Goal: Navigation & Orientation: Find specific page/section

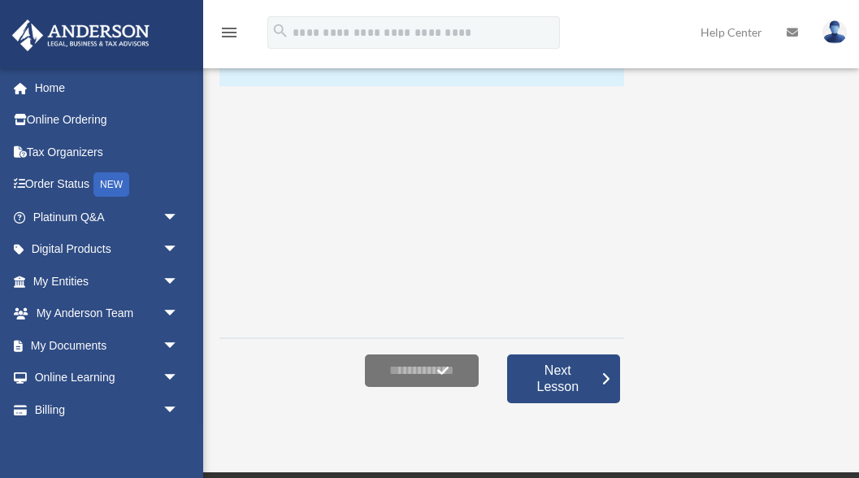
scroll to position [267, 0]
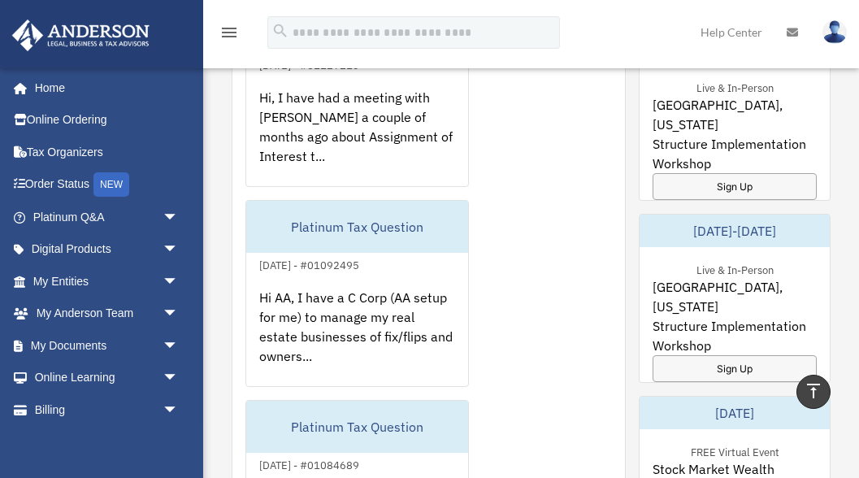
scroll to position [1167, 0]
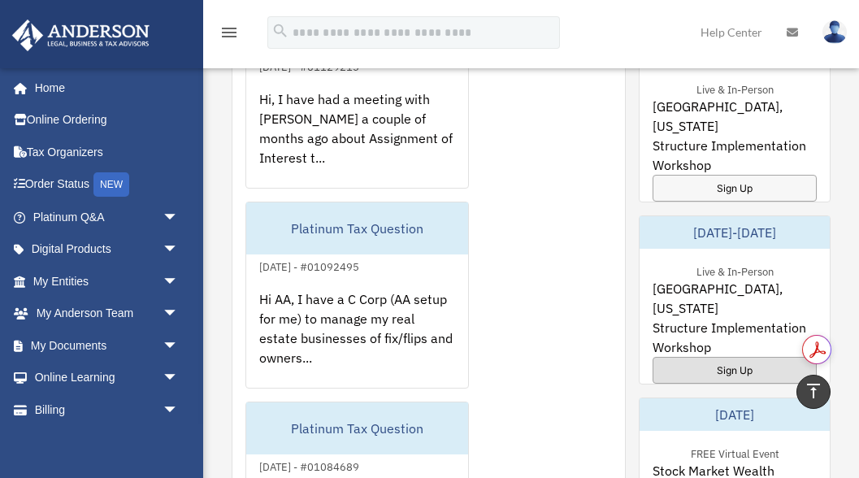
click at [739, 357] on div "Sign Up" at bounding box center [735, 370] width 164 height 27
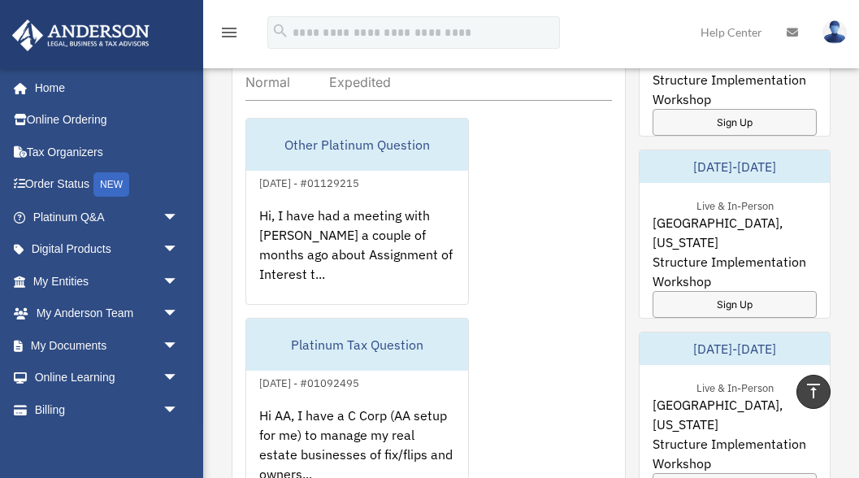
scroll to position [1048, 0]
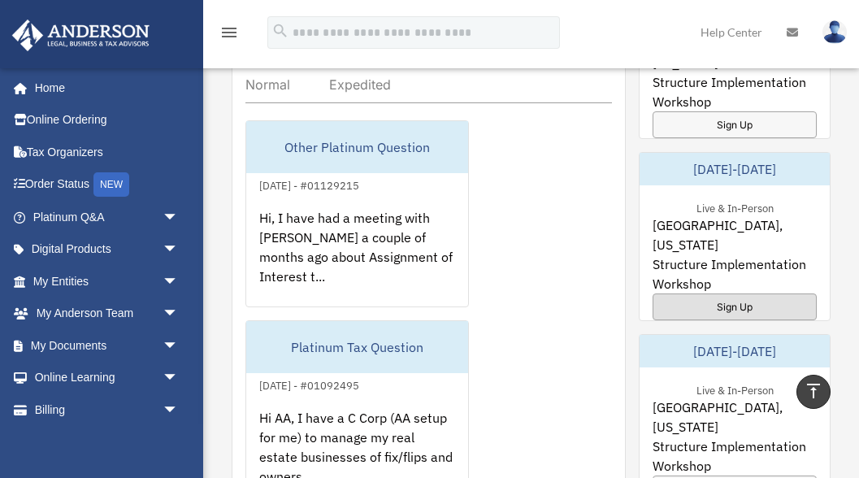
click at [729, 294] on div "Sign Up" at bounding box center [735, 307] width 164 height 27
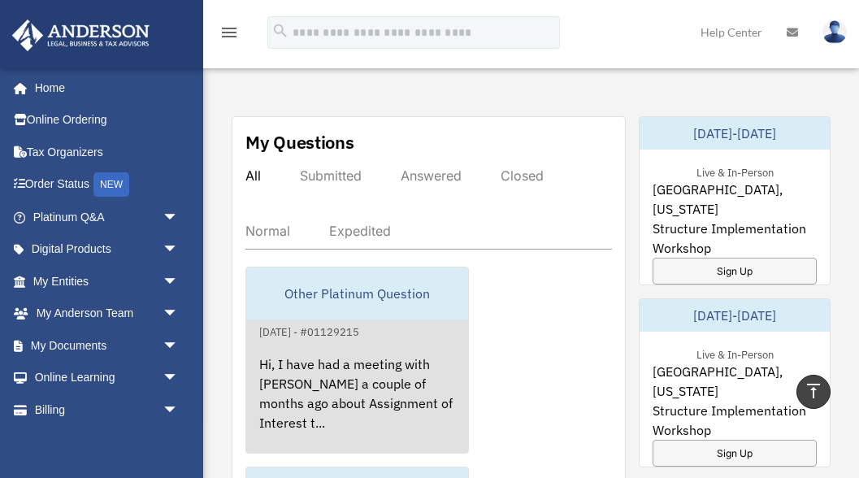
scroll to position [890, 0]
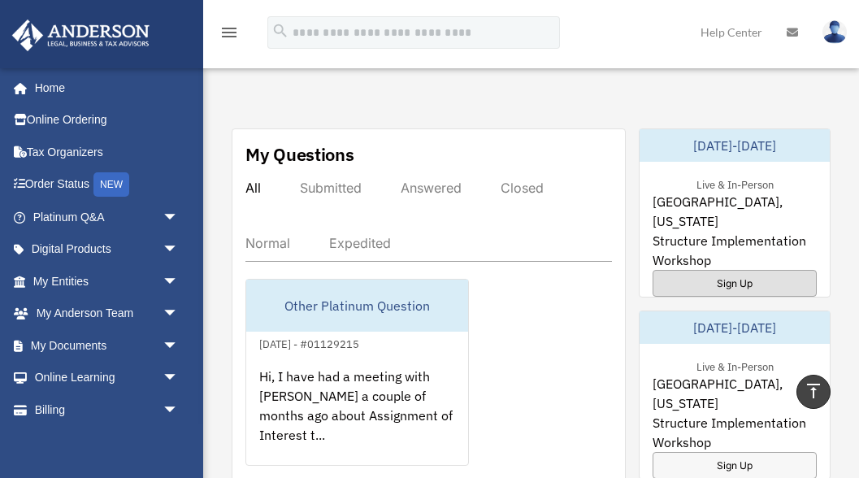
click at [738, 270] on div "Sign Up" at bounding box center [735, 283] width 164 height 27
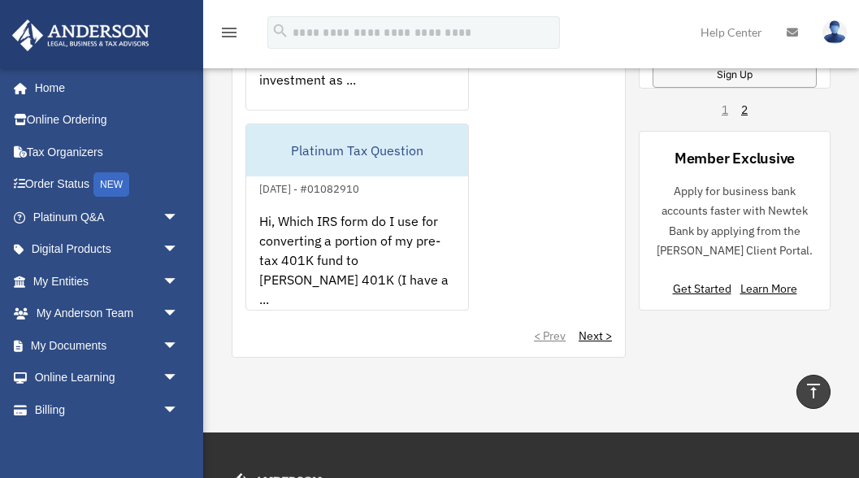
scroll to position [1658, 0]
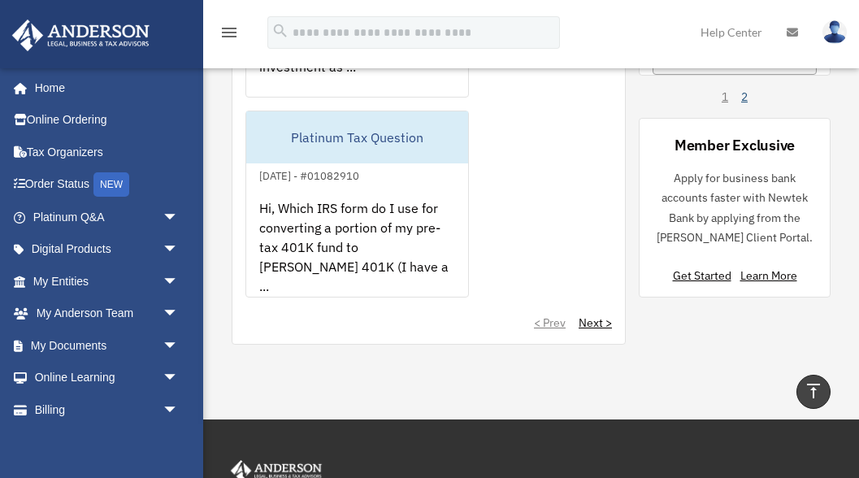
click at [746, 99] on link "2" at bounding box center [745, 97] width 7 height 16
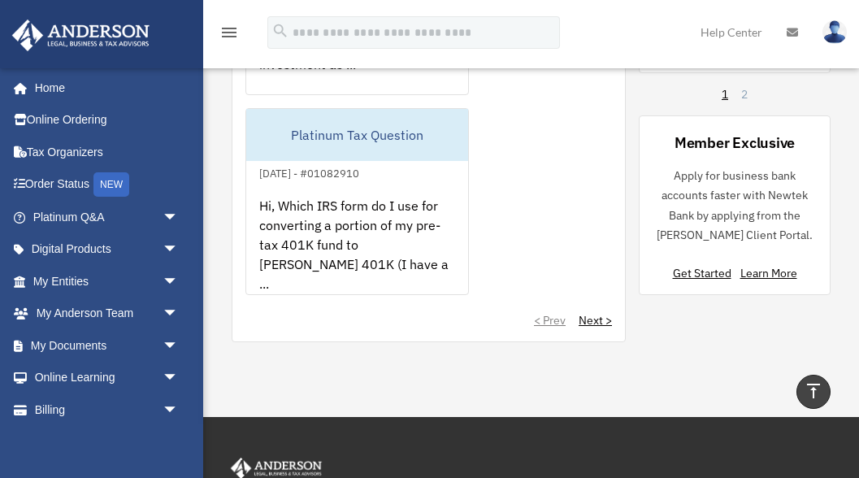
scroll to position [1670, 0]
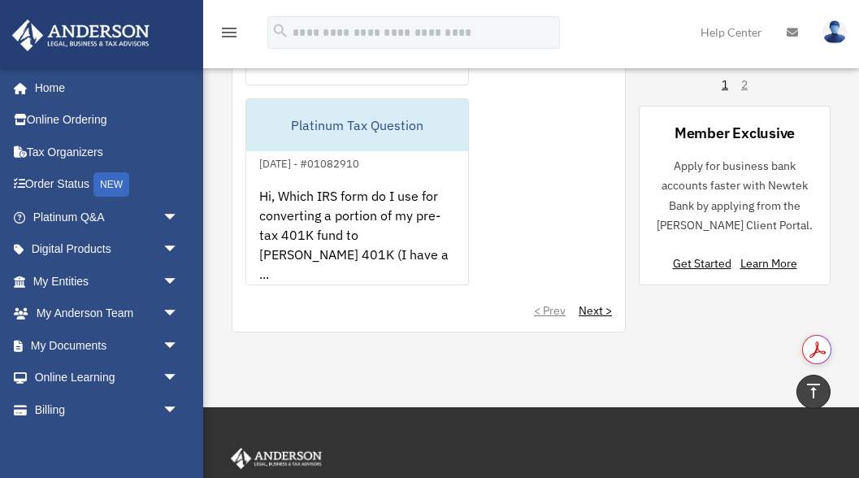
click at [549, 311] on div "< Prev Next >" at bounding box center [429, 310] width 367 height 16
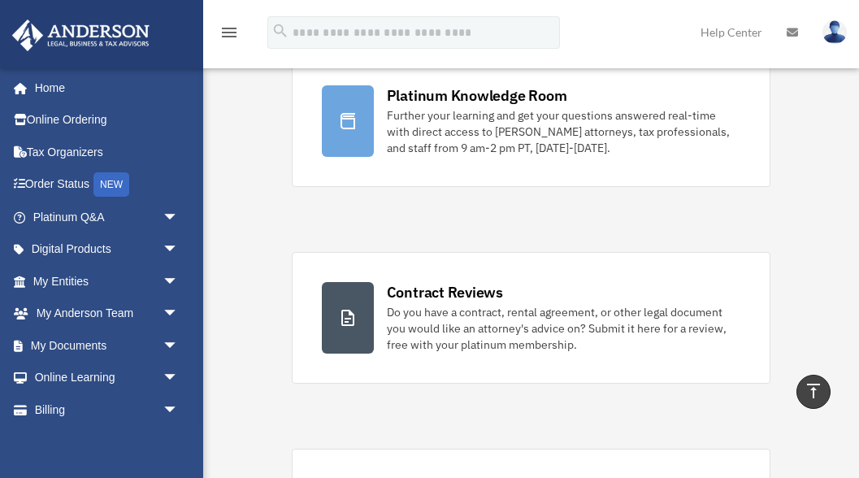
scroll to position [0, 0]
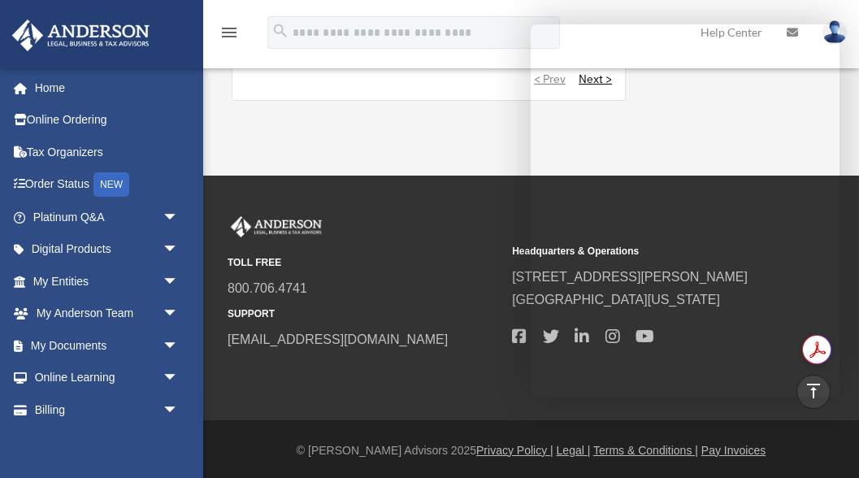
scroll to position [1904, 0]
